Goal: Navigation & Orientation: Find specific page/section

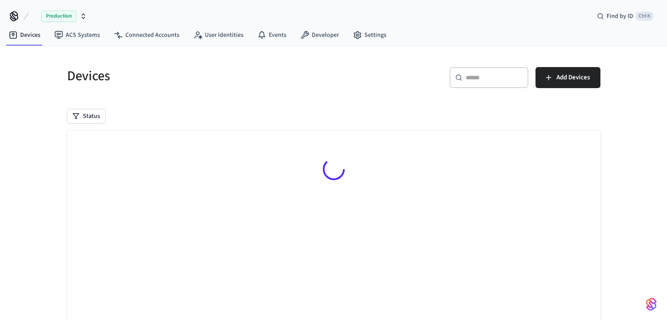
click at [16, 15] on icon at bounding box center [14, 15] width 7 height 7
click at [75, 18] on span "Production" at bounding box center [58, 16] width 35 height 11
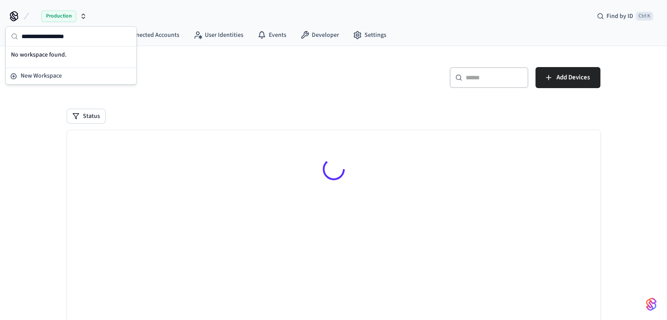
click at [36, 137] on div "Devices ​ ​ Add Devices Status Searching..." at bounding box center [333, 212] width 667 height 332
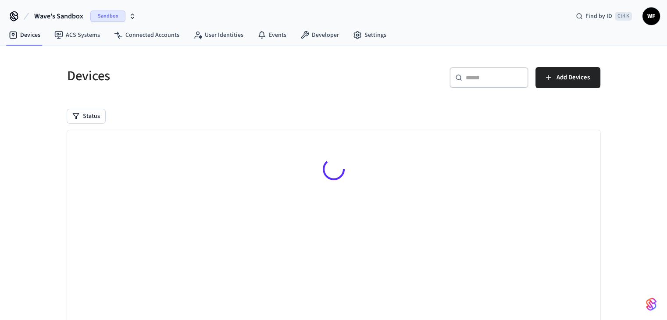
click at [72, 13] on span "Wave's Sandbox" at bounding box center [58, 16] width 49 height 11
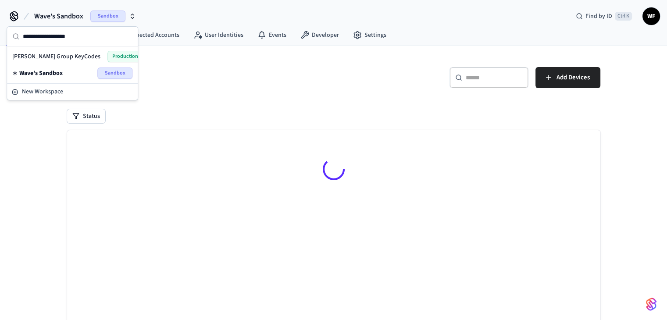
click at [46, 57] on span "[PERSON_NAME] Group KeyCodes" at bounding box center [56, 56] width 88 height 9
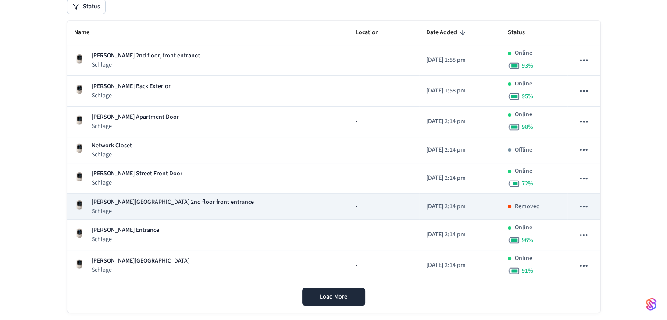
scroll to position [125, 0]
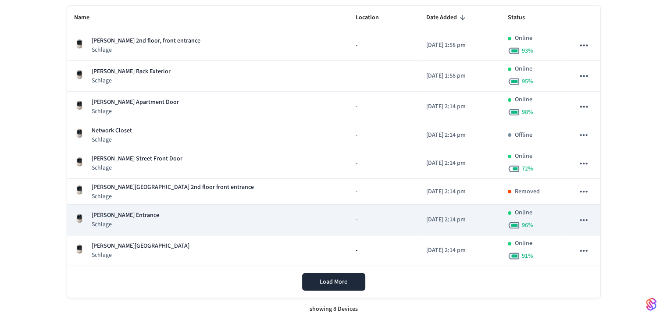
click at [129, 217] on p "[PERSON_NAME] Entrance" at bounding box center [126, 215] width 68 height 9
click at [131, 211] on p "[PERSON_NAME] Entrance" at bounding box center [126, 215] width 68 height 9
click at [268, 214] on div "[PERSON_NAME] Entrance Schlage" at bounding box center [208, 220] width 268 height 18
